Goal: Task Accomplishment & Management: Complete application form

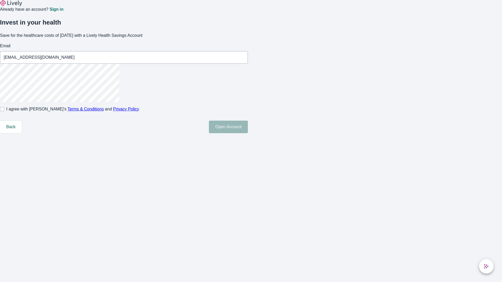
click at [4, 111] on input "I agree with Lively’s Terms & Conditions and Privacy Policy" at bounding box center [2, 109] width 4 height 4
checkbox input "true"
click at [248, 133] on button "Open Account" at bounding box center [228, 127] width 39 height 13
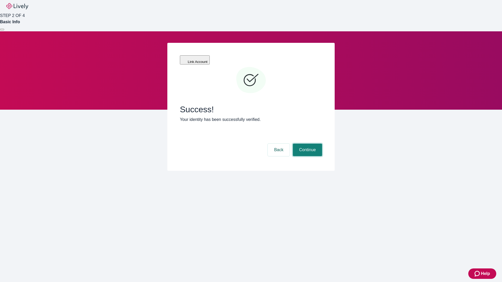
click at [307, 144] on button "Continue" at bounding box center [307, 150] width 29 height 13
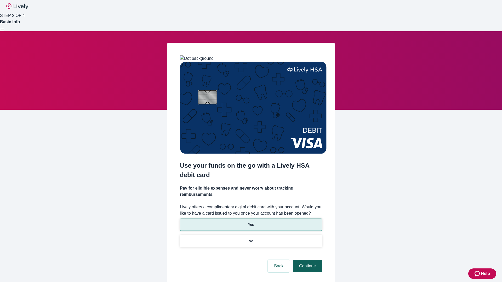
click at [251, 222] on p "Yes" at bounding box center [251, 224] width 6 height 5
click at [307, 260] on button "Continue" at bounding box center [307, 266] width 29 height 13
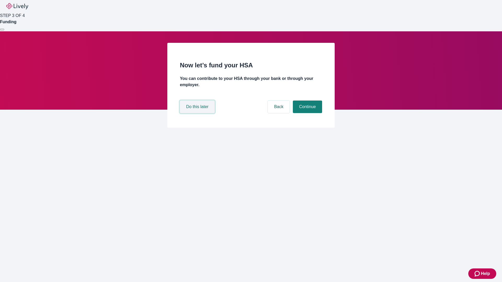
click at [198, 113] on button "Do this later" at bounding box center [197, 107] width 35 height 13
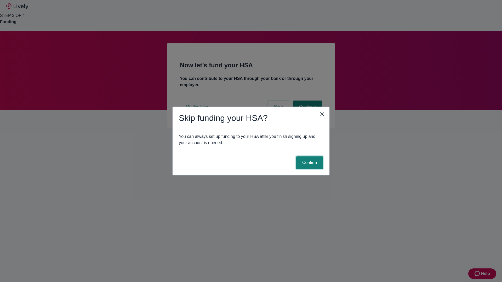
click at [309, 163] on button "Confirm" at bounding box center [309, 163] width 27 height 13
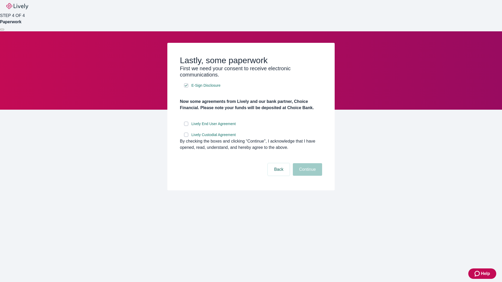
click at [186, 126] on input "Lively End User Agreement" at bounding box center [186, 124] width 4 height 4
checkbox input "true"
click at [186, 137] on input "Lively Custodial Agreement" at bounding box center [186, 135] width 4 height 4
checkbox input "true"
click at [307, 176] on button "Continue" at bounding box center [307, 169] width 29 height 13
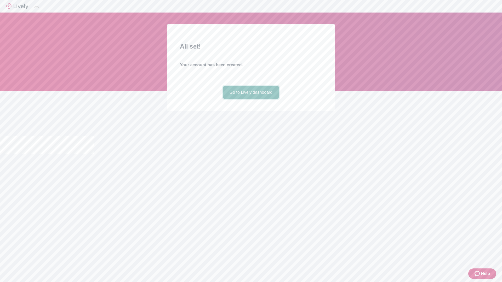
click at [251, 99] on link "Go to Lively dashboard" at bounding box center [251, 92] width 56 height 13
